Goal: Find specific page/section: Find specific page/section

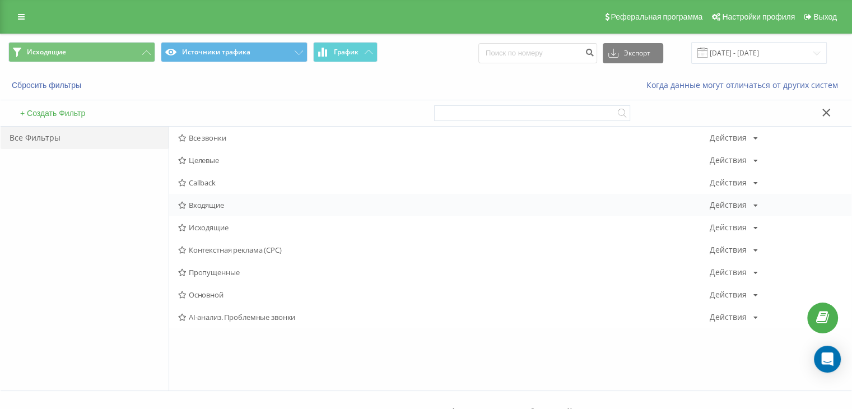
click at [205, 195] on div "Входящие Действия Редактировать Копировать Удалить По умолчанию Поделиться" at bounding box center [510, 205] width 682 height 22
click at [206, 219] on div "Исходящие Действия Редактировать Копировать Удалить По умолчанию Поделиться" at bounding box center [510, 227] width 682 height 22
click at [210, 232] on div "Исходящие Действия Редактировать Копировать Удалить По умолчанию Поделиться" at bounding box center [510, 227] width 682 height 22
click at [206, 229] on span "Исходящие" at bounding box center [444, 228] width 532 height 8
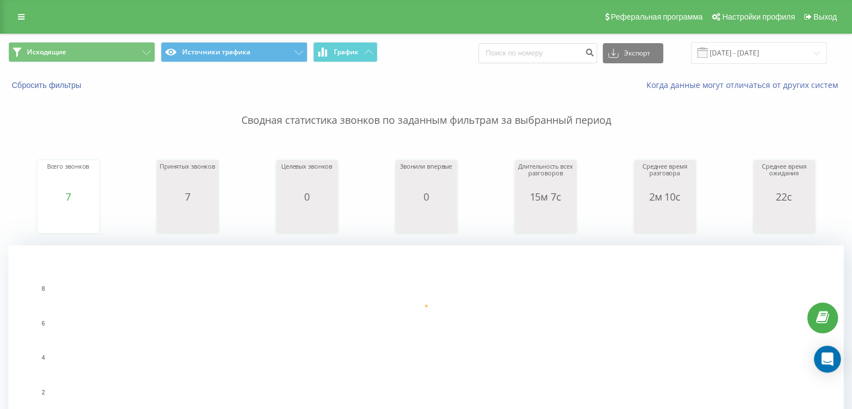
click at [113, 46] on button "Исходящие" at bounding box center [81, 52] width 147 height 20
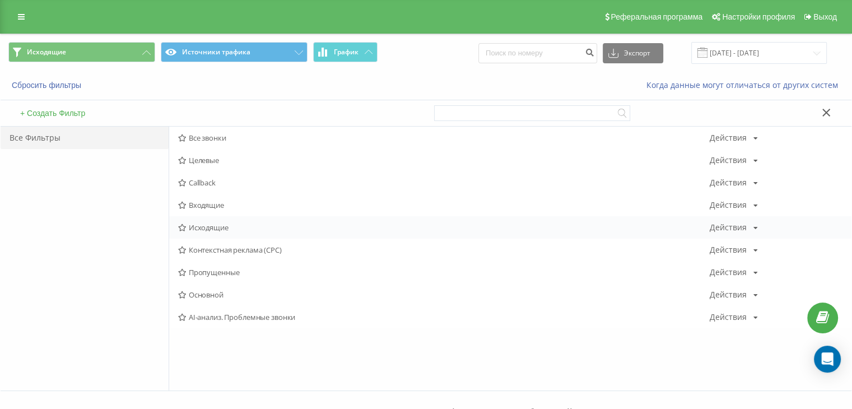
click at [224, 220] on div "Исходящие Действия Редактировать Копировать Удалить По умолчанию Поделиться" at bounding box center [510, 227] width 682 height 22
click at [215, 229] on span "Исходящие" at bounding box center [444, 228] width 532 height 8
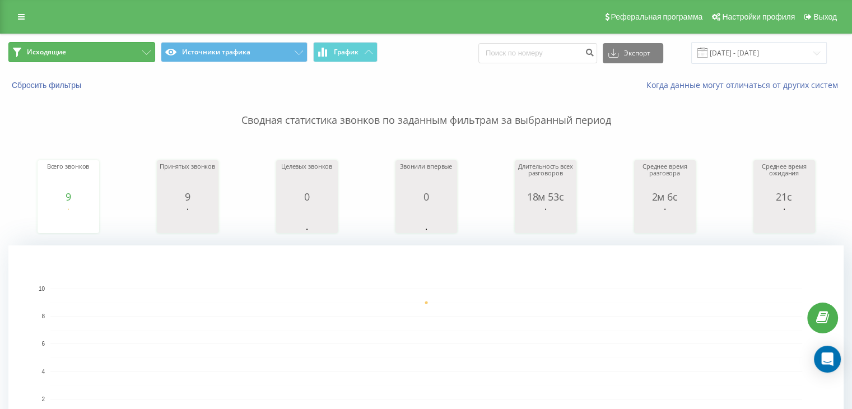
click at [102, 60] on button "Исходящие" at bounding box center [81, 52] width 147 height 20
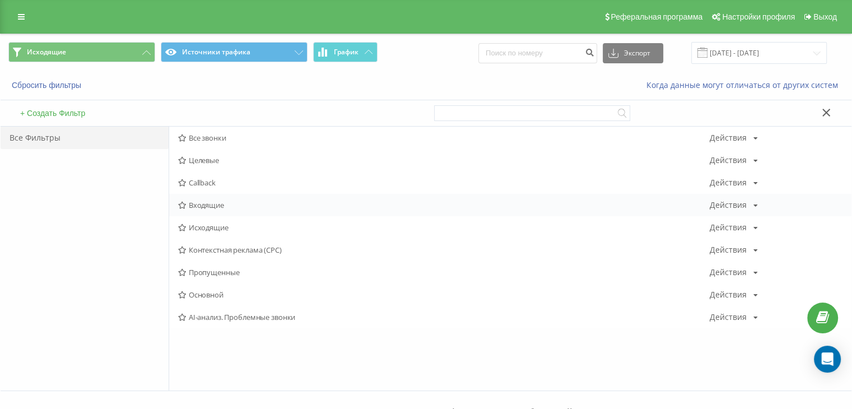
click at [207, 211] on div "Входящие Действия Редактировать Копировать Удалить По умолчанию Поделиться" at bounding box center [510, 205] width 682 height 22
click at [208, 208] on span "Входящие" at bounding box center [444, 205] width 532 height 8
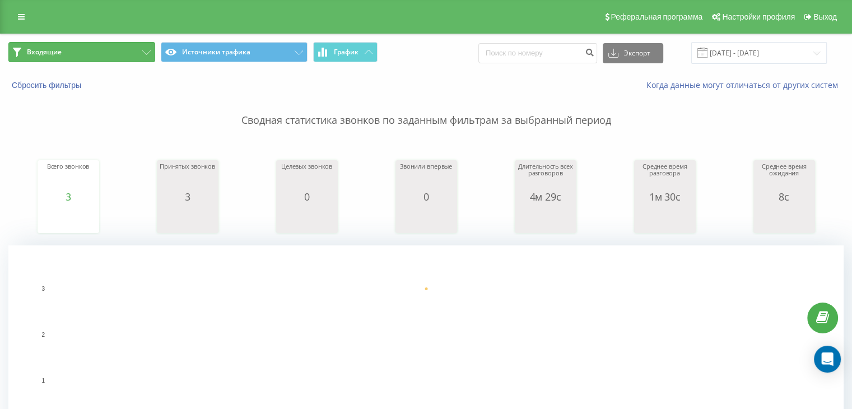
click at [111, 49] on button "Входящие" at bounding box center [81, 52] width 147 height 20
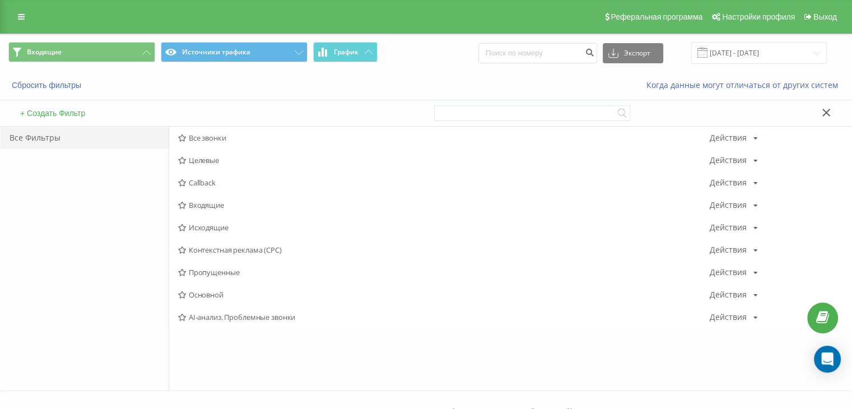
click at [208, 224] on span "Исходящие" at bounding box center [444, 228] width 532 height 8
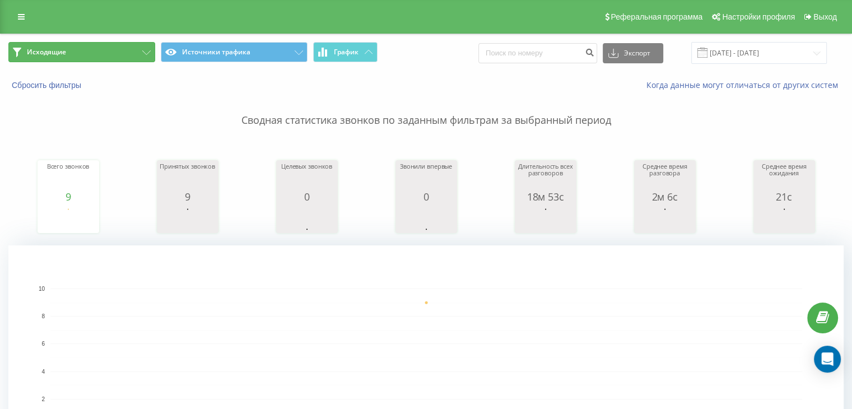
click at [114, 50] on button "Исходящие" at bounding box center [81, 52] width 147 height 20
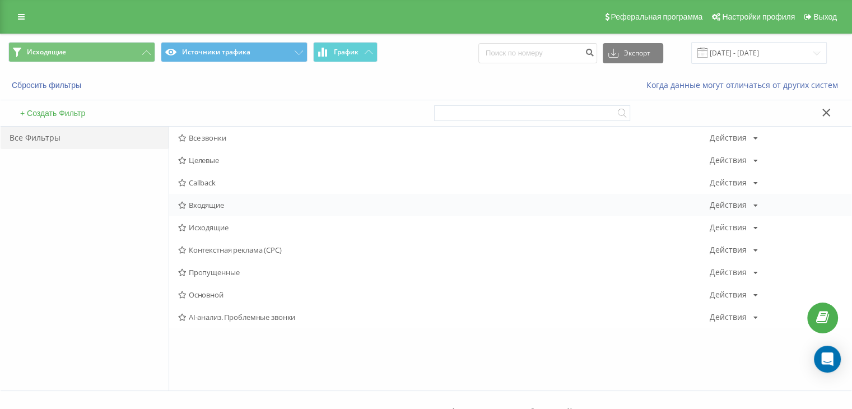
drag, startPoint x: 203, startPoint y: 194, endPoint x: 213, endPoint y: 198, distance: 10.5
click at [204, 194] on div "Входящие Действия Редактировать Копировать Удалить По умолчанию Поделиться" at bounding box center [510, 205] width 682 height 22
click at [213, 201] on span "Входящие" at bounding box center [444, 205] width 532 height 8
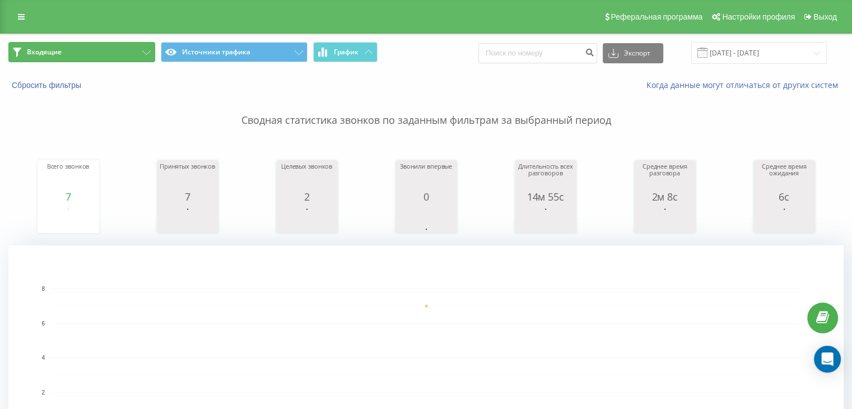
click at [132, 61] on button "Входящие" at bounding box center [81, 52] width 147 height 20
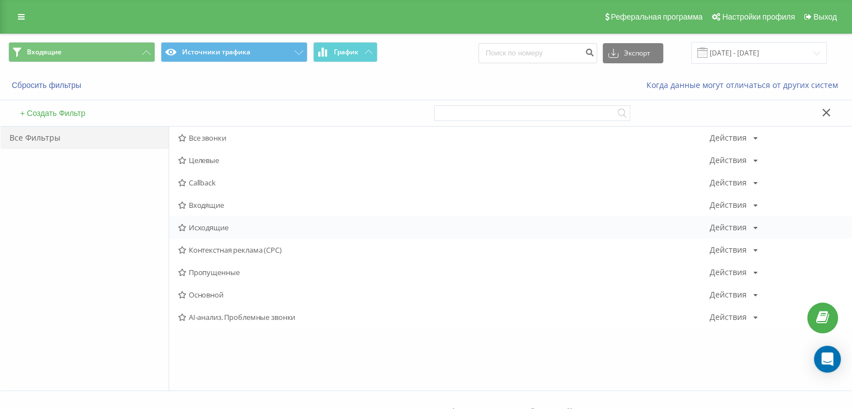
click at [235, 222] on div "Исходящие Действия Редактировать Копировать Удалить По умолчанию Поделиться" at bounding box center [510, 227] width 682 height 22
click at [235, 221] on div "Исходящие Действия Редактировать Копировать Удалить По умолчанию Поделиться" at bounding box center [510, 227] width 682 height 22
click at [217, 224] on span "Исходящие" at bounding box center [444, 228] width 532 height 8
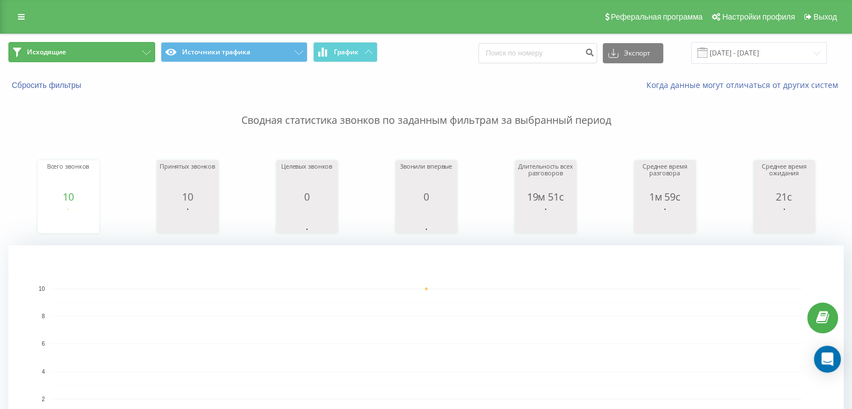
click at [111, 43] on button "Исходящие" at bounding box center [81, 52] width 147 height 20
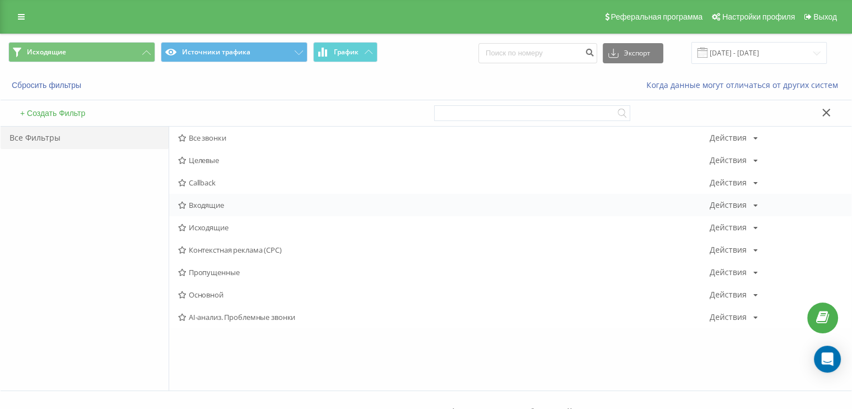
click at [192, 202] on span "Входящие" at bounding box center [444, 205] width 532 height 8
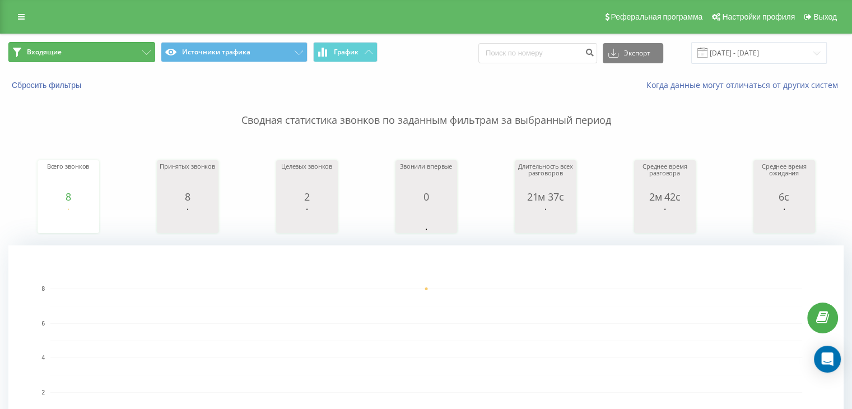
click at [132, 50] on button "Входящие" at bounding box center [81, 52] width 147 height 20
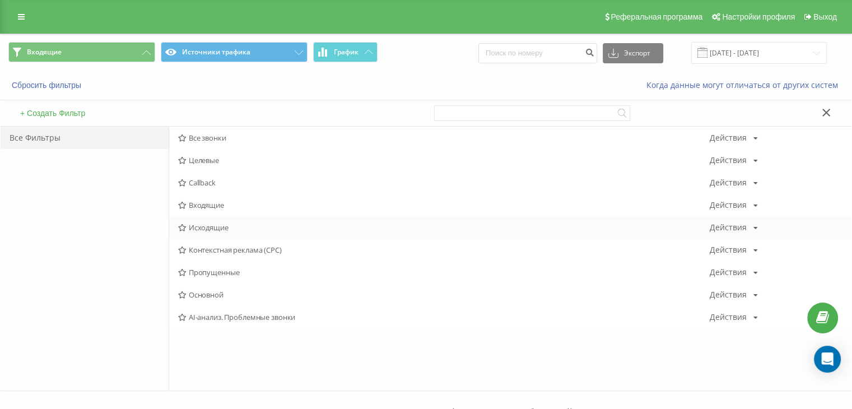
click at [202, 229] on span "Исходящие" at bounding box center [444, 228] width 532 height 8
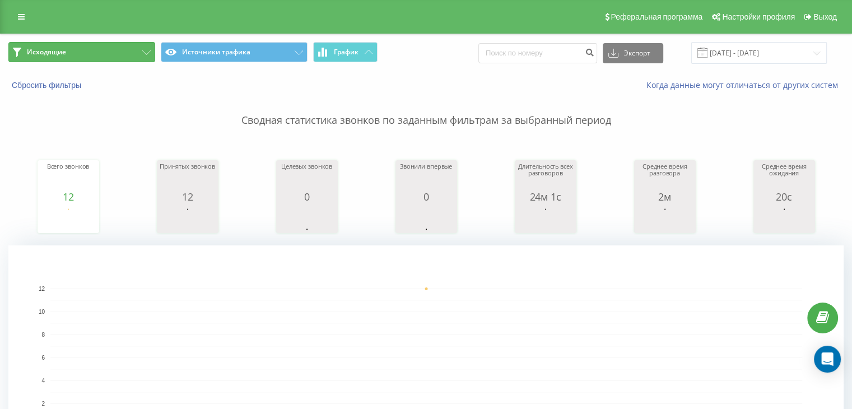
click at [108, 49] on button "Исходящие" at bounding box center [81, 52] width 147 height 20
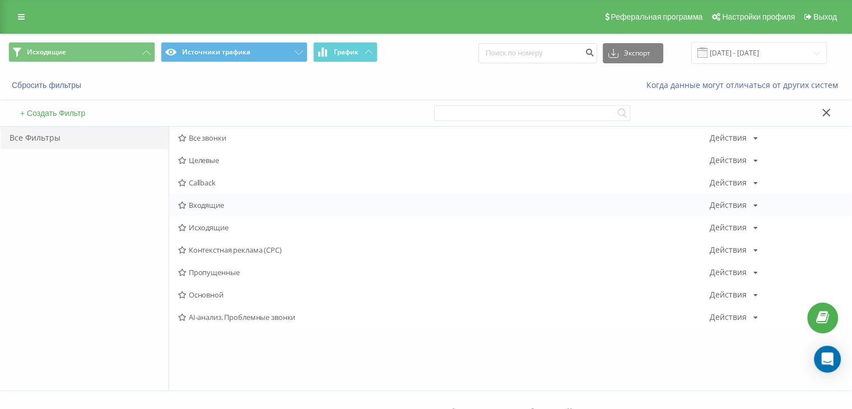
click at [220, 198] on div "Входящие Действия Редактировать Копировать Удалить По умолчанию Поделиться" at bounding box center [510, 205] width 682 height 22
click at [220, 201] on span "Входящие" at bounding box center [444, 205] width 532 height 8
